Goal: Find specific fact: Find specific fact

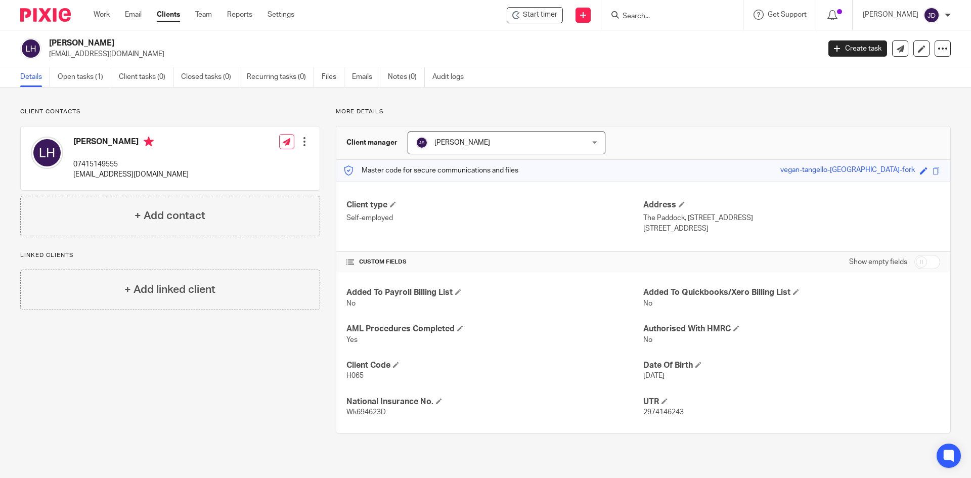
click at [703, 16] on input "Search" at bounding box center [667, 16] width 91 height 9
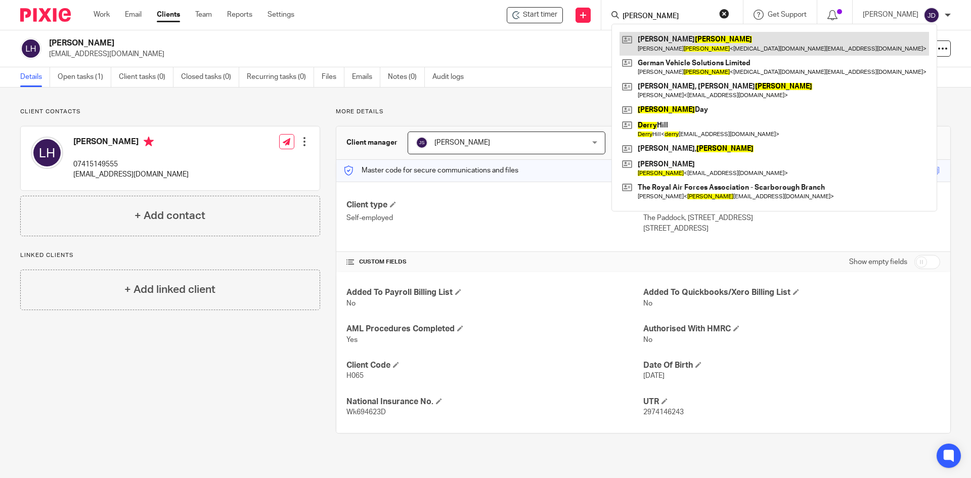
type input "perry"
click at [706, 42] on link at bounding box center [775, 43] width 310 height 23
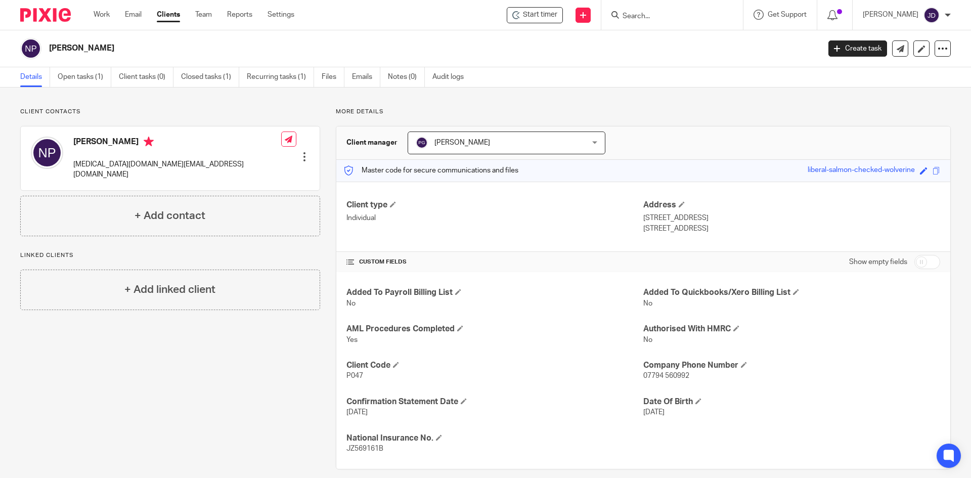
drag, startPoint x: 688, startPoint y: 413, endPoint x: 632, endPoint y: 413, distance: 55.7
click at [632, 413] on div "Added To Payroll Billing List No Added To Quickbooks/Xero Billing List No AML P…" at bounding box center [643, 370] width 614 height 197
click at [630, 409] on div "Confirmation Statement Date 4 Sep 2024" at bounding box center [495, 407] width 297 height 21
click at [487, 413] on p "4 Sep 2024" at bounding box center [495, 412] width 297 height 10
click at [419, 104] on div "Client contacts Nicholas Perry gvs.limited@outlook.com Edit contact Create clie…" at bounding box center [485, 289] width 971 height 402
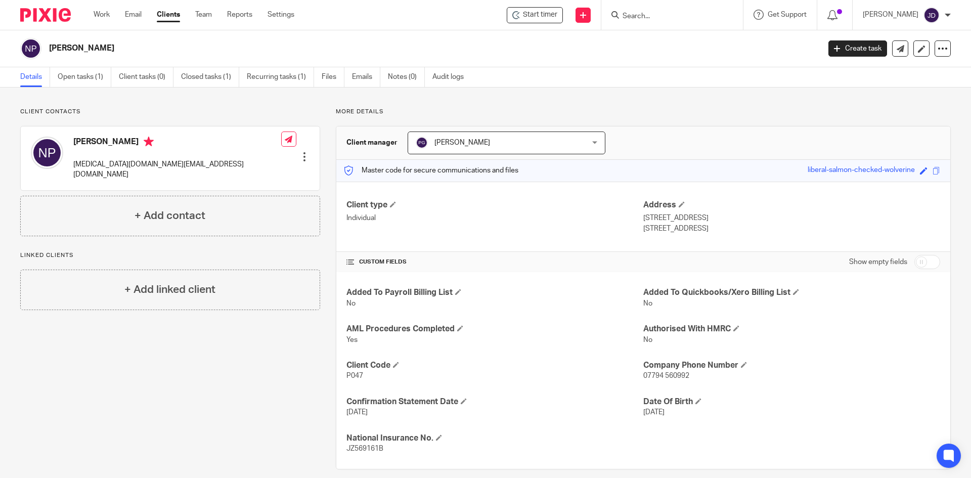
drag, startPoint x: 419, startPoint y: 104, endPoint x: 398, endPoint y: 110, distance: 22.1
click at [398, 110] on div "Client contacts Nicholas Perry gvs.limited@outlook.com Edit contact Create clie…" at bounding box center [485, 289] width 971 height 402
click at [690, 19] on input "Search" at bounding box center [667, 16] width 91 height 9
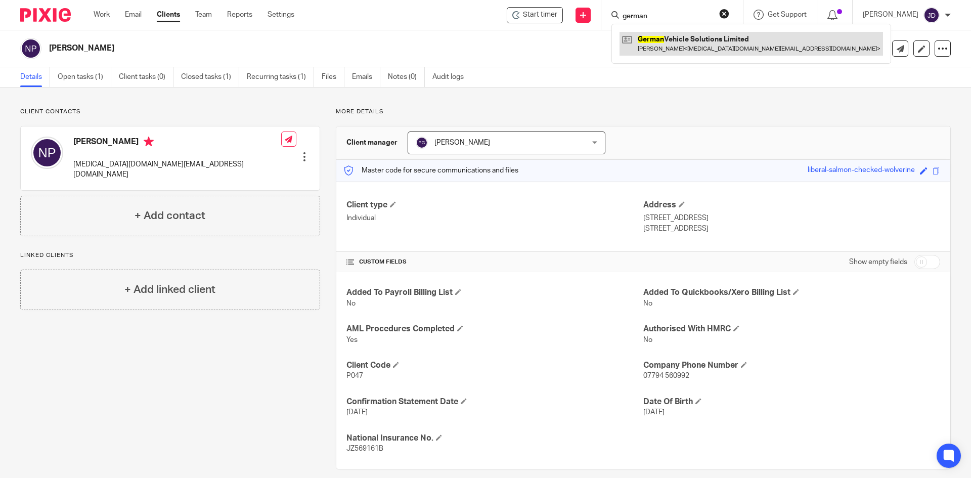
type input "german"
click at [697, 48] on link at bounding box center [752, 43] width 264 height 23
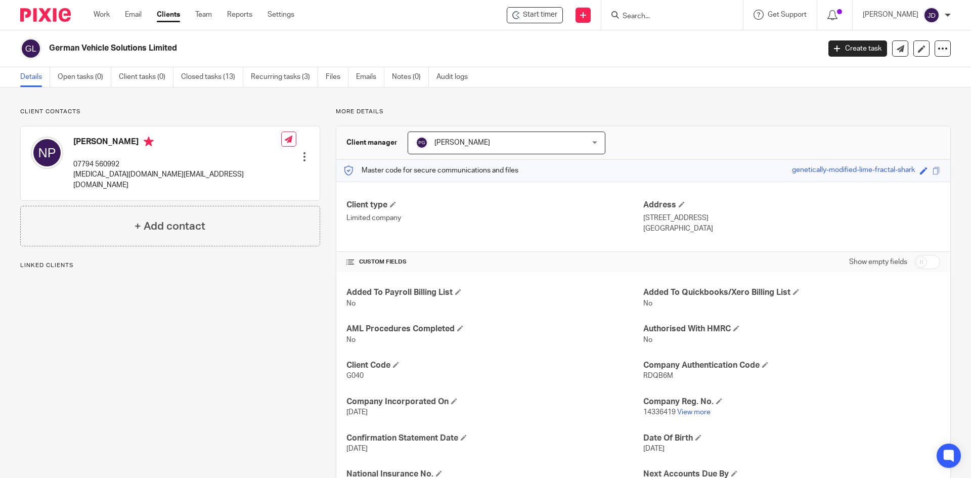
scroll to position [51, 0]
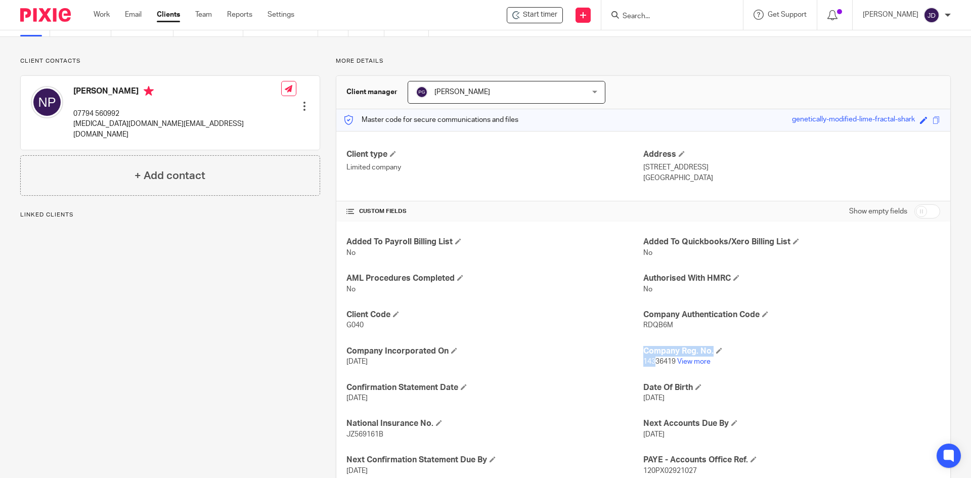
drag, startPoint x: 638, startPoint y: 360, endPoint x: 653, endPoint y: 360, distance: 15.2
click at [653, 360] on div "Added To Payroll Billing List No Added To Quickbooks/Xero Billing List No AML P…" at bounding box center [643, 411] width 614 height 378
click at [660, 371] on div "Added To Payroll Billing List No Added To Quickbooks/Xero Billing List No AML P…" at bounding box center [643, 411] width 614 height 378
drag, startPoint x: 639, startPoint y: 359, endPoint x: 670, endPoint y: 364, distance: 31.9
click at [670, 364] on span "14336419" at bounding box center [660, 361] width 32 height 7
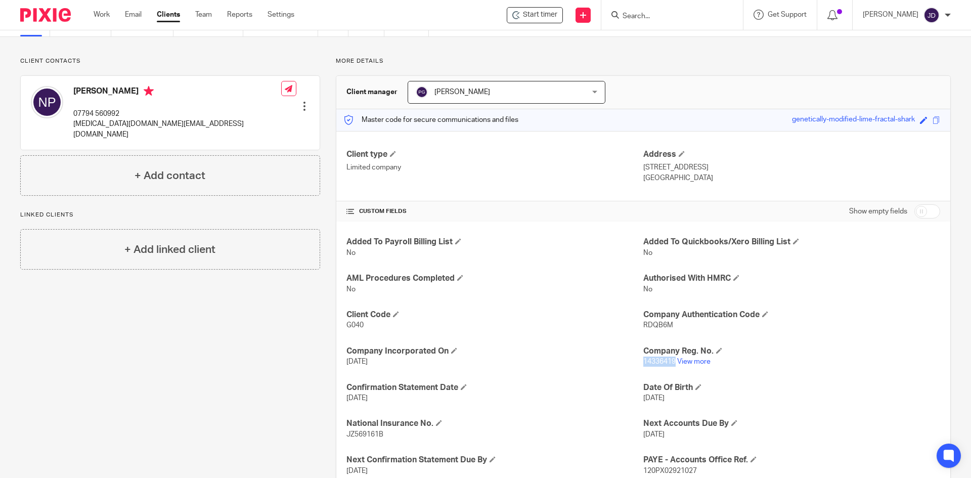
copy span "14336419"
click at [684, 11] on form at bounding box center [676, 15] width 108 height 13
click at [677, 13] on input "Search" at bounding box center [667, 16] width 91 height 9
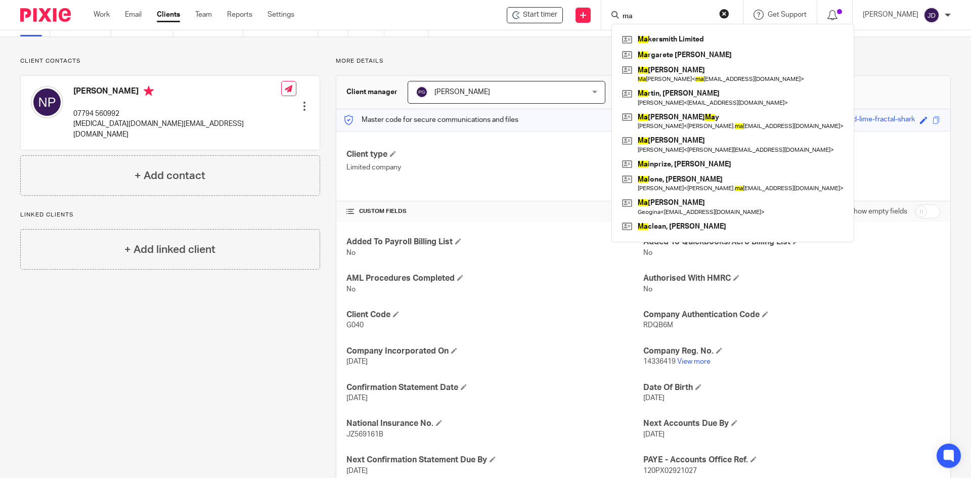
type input "m"
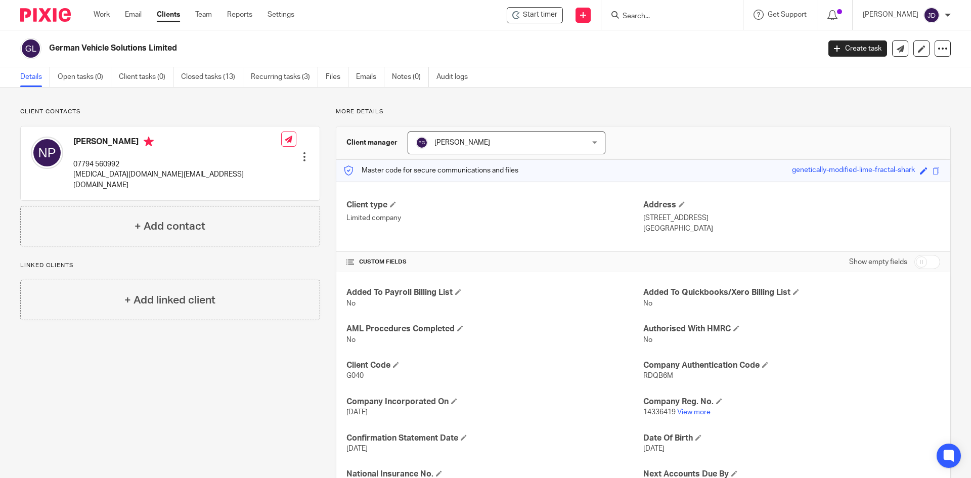
scroll to position [152, 0]
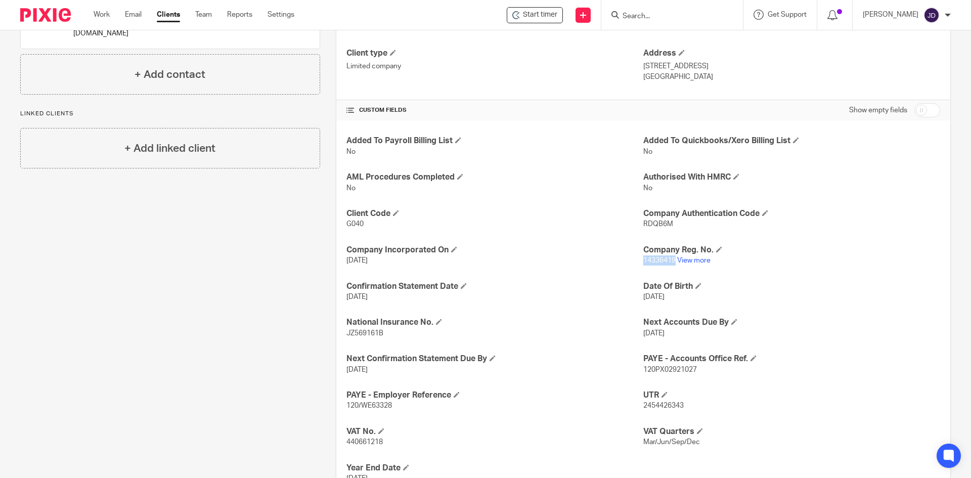
drag, startPoint x: 640, startPoint y: 258, endPoint x: 670, endPoint y: 265, distance: 30.7
click at [670, 265] on p "14336419 View more" at bounding box center [792, 261] width 297 height 10
copy span "14336419"
